Goal: Information Seeking & Learning: Learn about a topic

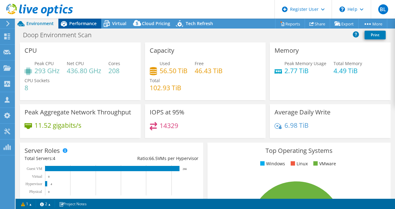
click at [88, 25] on span "Performance" at bounding box center [82, 23] width 27 height 6
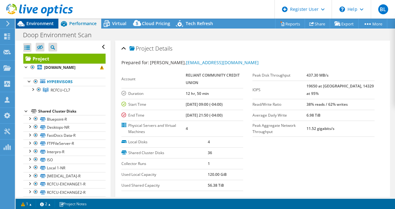
click at [28, 22] on span "Environment" at bounding box center [39, 23] width 27 height 6
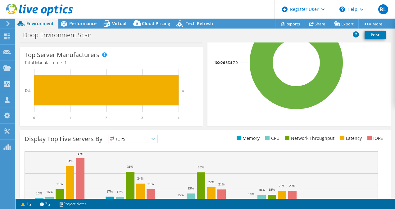
scroll to position [222, 0]
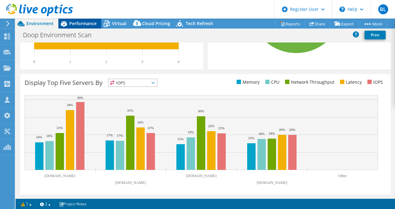
click at [90, 24] on span "Performance" at bounding box center [82, 23] width 27 height 6
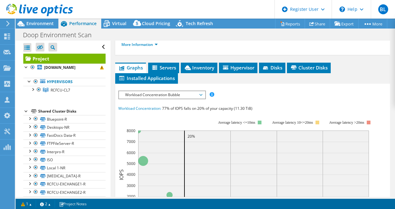
scroll to position [153, 0]
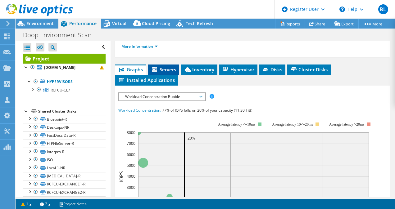
click at [172, 68] on span "Servers" at bounding box center [163, 69] width 25 height 6
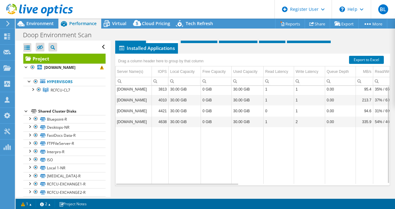
scroll to position [102, 0]
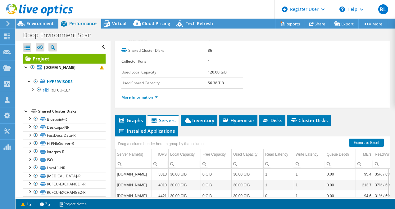
click at [205, 113] on div "Project Details Prepared for: [PERSON_NAME], [EMAIL_ADDRESS][DOMAIN_NAME] Accou…" at bounding box center [253, 110] width 285 height 344
click at [206, 117] on span "Inventory" at bounding box center [199, 120] width 30 height 6
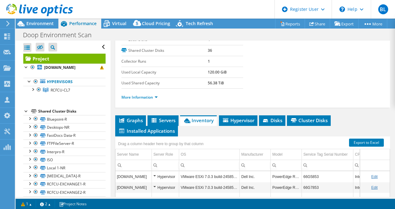
scroll to position [144, 0]
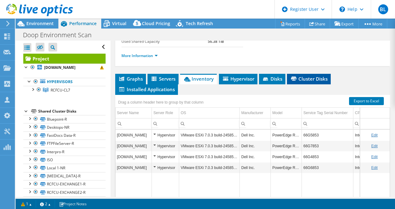
click at [306, 76] on span "Cluster Disks" at bounding box center [309, 79] width 38 height 6
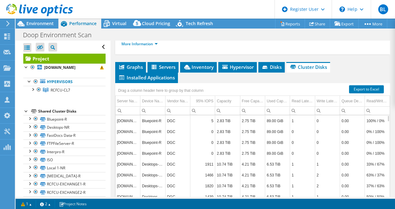
scroll to position [73, 0]
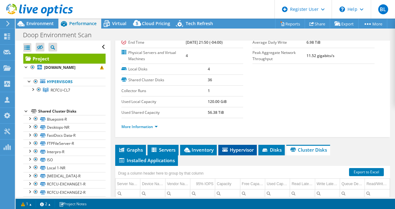
click at [237, 145] on li "Hypervisor" at bounding box center [237, 150] width 39 height 11
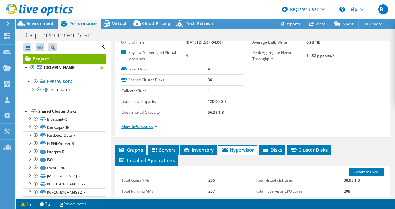
click at [144, 124] on link "More Information" at bounding box center [139, 126] width 36 height 5
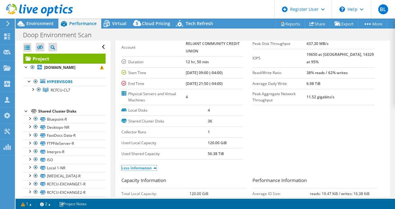
scroll to position [0, 0]
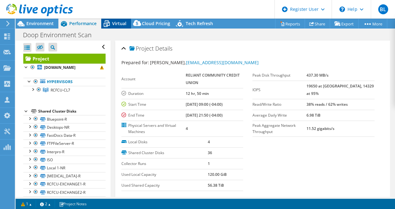
click at [113, 20] on div "Virtual" at bounding box center [116, 24] width 30 height 10
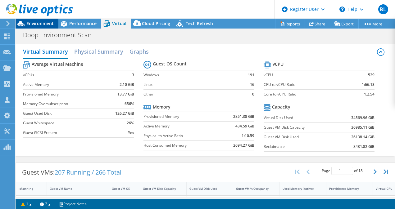
click at [47, 26] on span "Environment" at bounding box center [39, 23] width 27 height 6
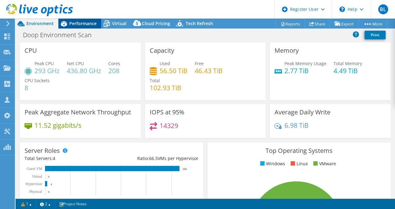
click at [89, 26] on span "Performance" at bounding box center [82, 23] width 27 height 6
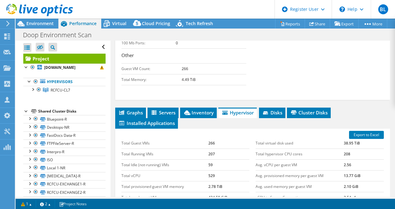
scroll to position [331, 0]
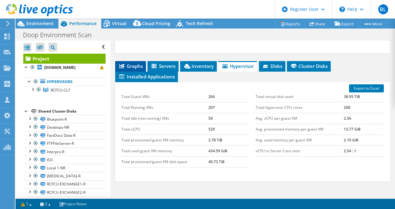
click at [127, 63] on span "Graphs" at bounding box center [130, 66] width 25 height 6
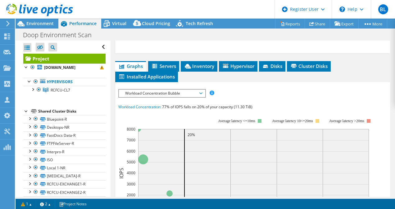
click at [169, 92] on span "Workload Concentration Bubble" at bounding box center [162, 93] width 80 height 7
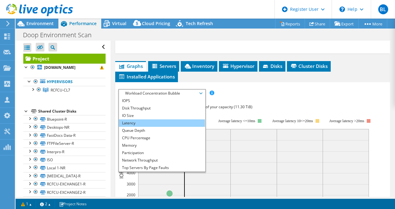
click at [170, 120] on li "Latency" at bounding box center [162, 123] width 86 height 7
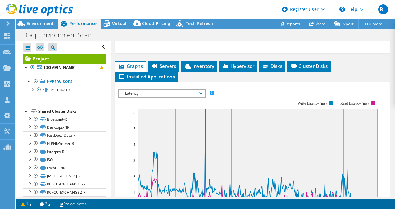
click at [157, 90] on span "Latency" at bounding box center [162, 93] width 80 height 7
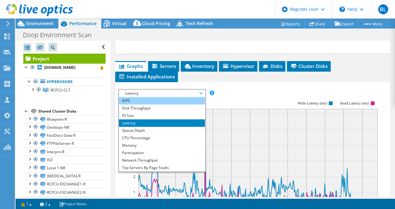
click at [149, 100] on li "IOPS" at bounding box center [162, 100] width 86 height 7
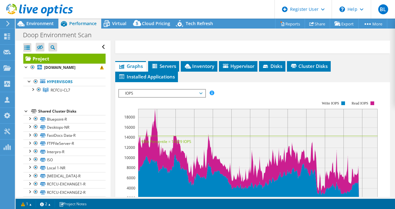
click at [195, 90] on span "IOPS" at bounding box center [162, 93] width 80 height 7
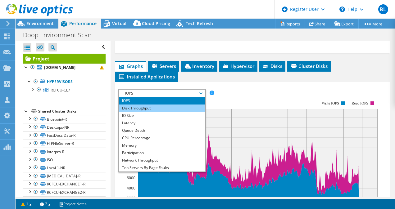
click at [153, 106] on li "Disk Throughput" at bounding box center [162, 108] width 86 height 7
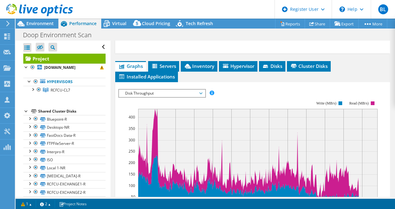
click at [180, 90] on span "Disk Throughput" at bounding box center [162, 93] width 80 height 7
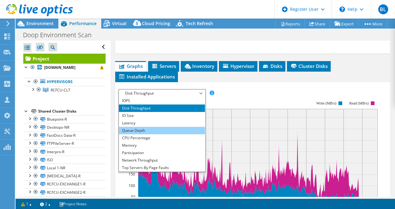
click at [165, 130] on li "Queue Depth" at bounding box center [162, 130] width 86 height 7
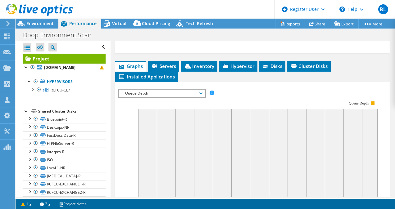
click at [180, 90] on span "Queue Depth" at bounding box center [162, 93] width 80 height 7
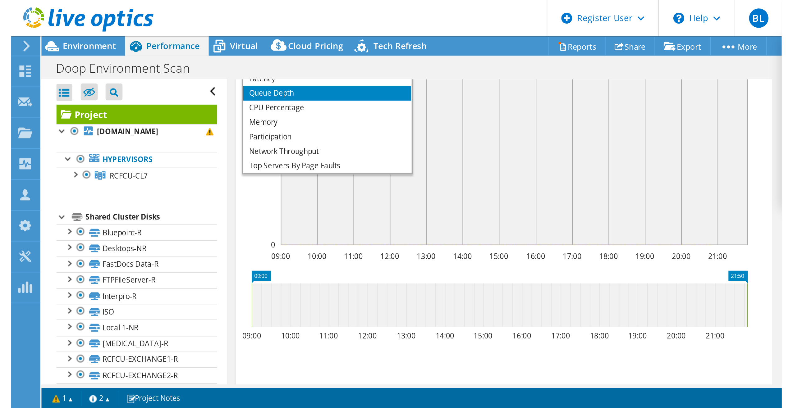
scroll to position [373, 0]
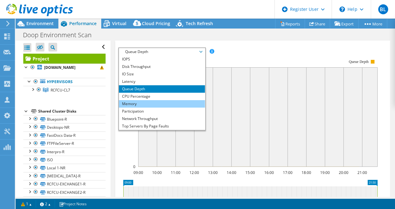
click at [181, 101] on li "Memory" at bounding box center [162, 103] width 86 height 7
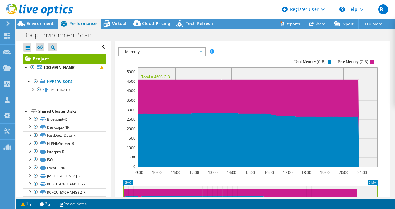
click at [201, 48] on span "Memory" at bounding box center [162, 51] width 80 height 7
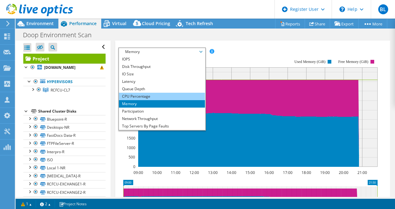
click at [164, 93] on li "CPU Percentage" at bounding box center [162, 96] width 86 height 7
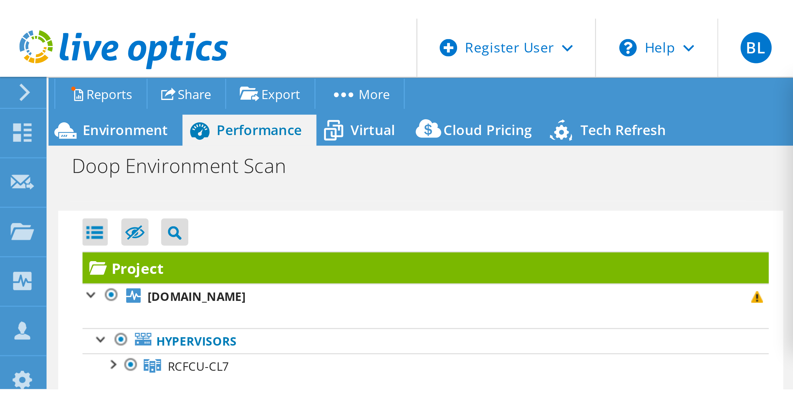
scroll to position [126, 0]
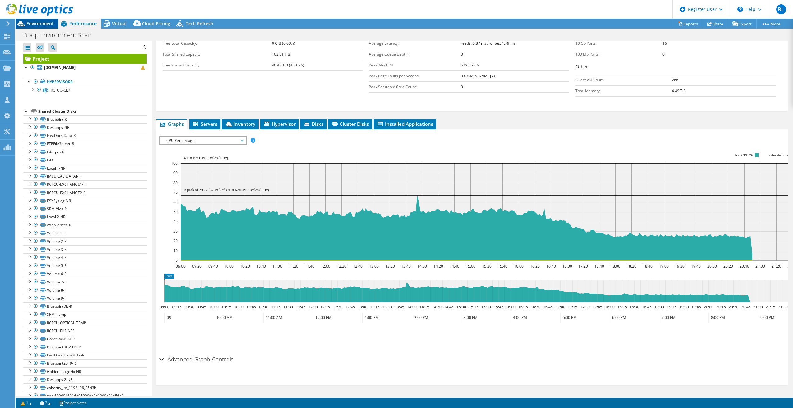
click at [39, 21] on span "Environment" at bounding box center [39, 23] width 27 height 6
